Goal: Navigation & Orientation: Find specific page/section

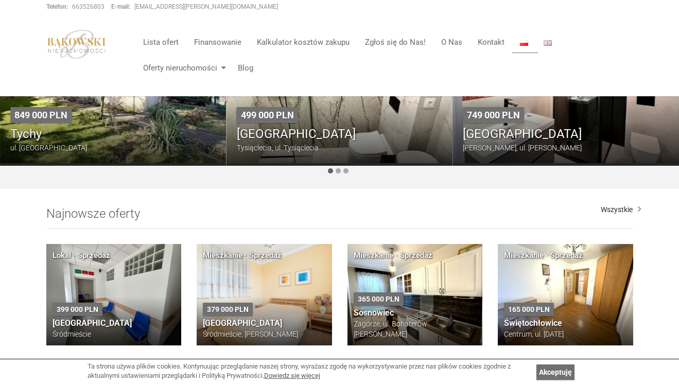
scroll to position [419, 0]
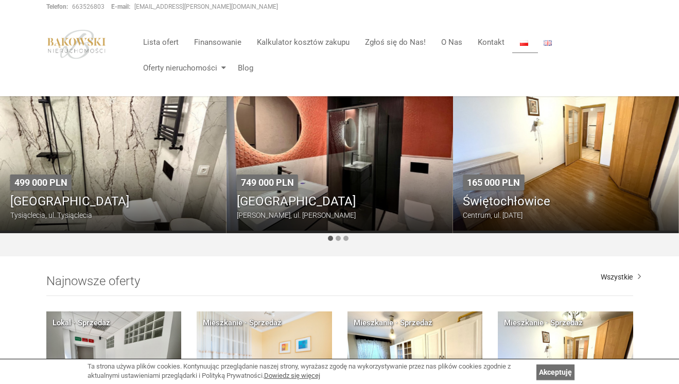
click at [95, 285] on h2 "Najnowsze oferty" at bounding box center [339, 285] width 586 height 22
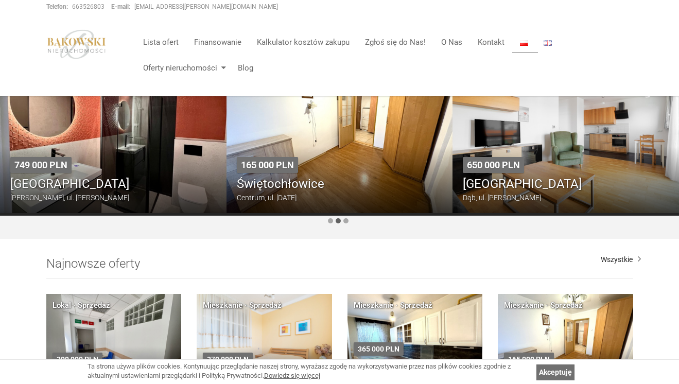
scroll to position [423, 0]
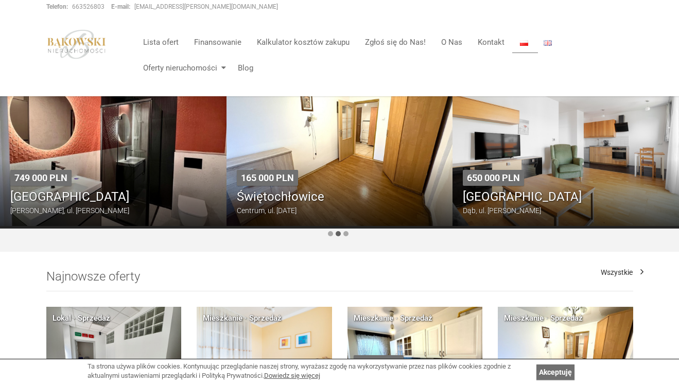
click at [610, 273] on link "Wszystkie" at bounding box center [620, 272] width 40 height 10
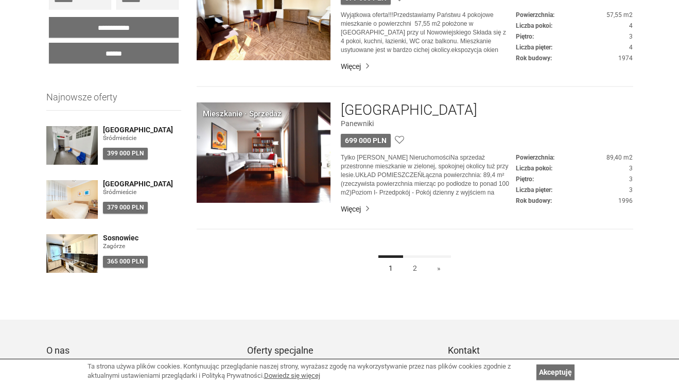
scroll to position [2807, 0]
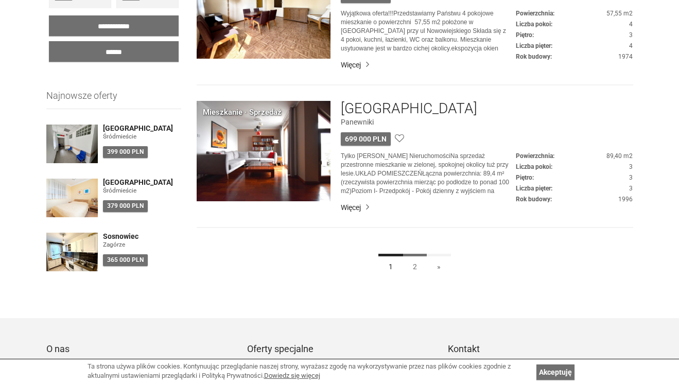
click at [414, 264] on link "2" at bounding box center [414, 265] width 25 height 23
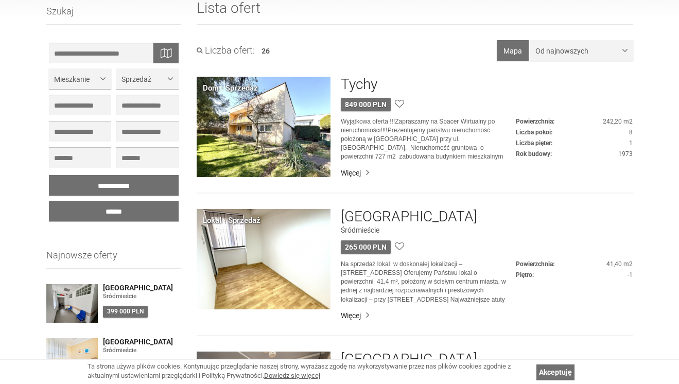
scroll to position [92, 0]
